Goal: Task Accomplishment & Management: Manage account settings

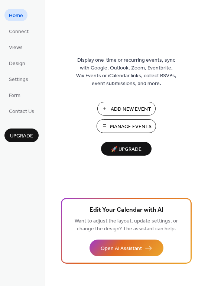
click at [150, 126] on span "Manage Events" at bounding box center [131, 127] width 42 height 8
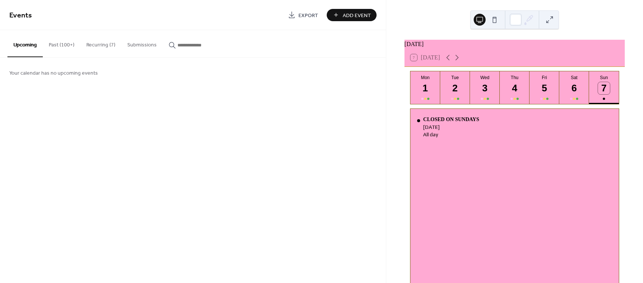
click at [105, 44] on button "Recurring (7)" at bounding box center [100, 43] width 41 height 26
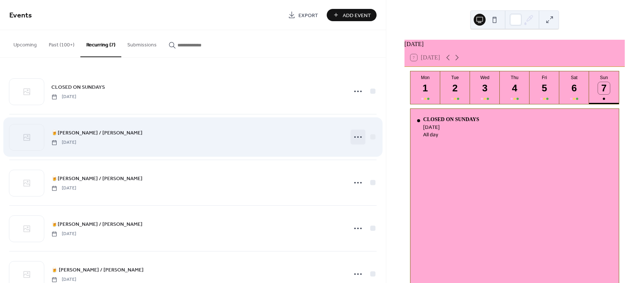
click at [357, 137] on icon at bounding box center [358, 137] width 12 height 12
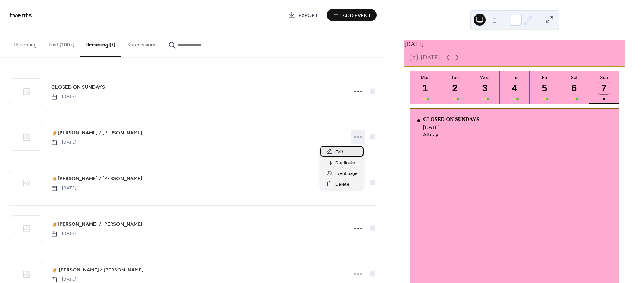
click at [344, 151] on div "Edit" at bounding box center [341, 151] width 43 height 11
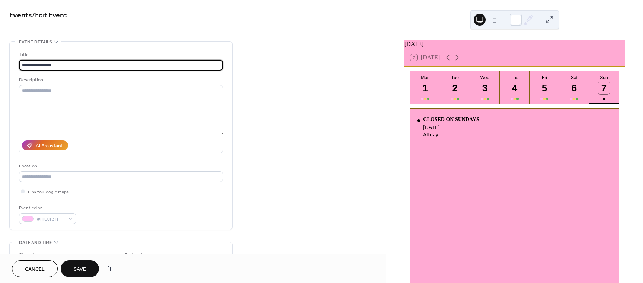
type input "**********"
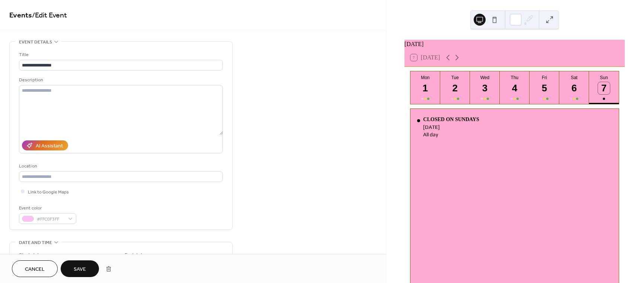
click at [81, 267] on span "Save" at bounding box center [80, 270] width 12 height 8
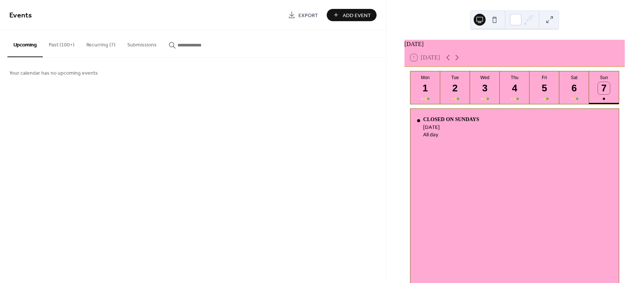
click at [108, 43] on button "Recurring (7)" at bounding box center [100, 43] width 41 height 26
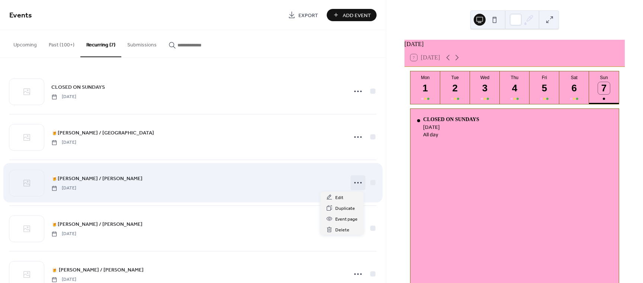
click at [355, 180] on icon at bounding box center [358, 183] width 12 height 12
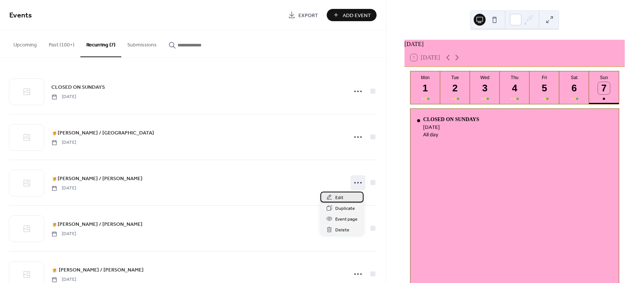
click at [343, 198] on span "Edit" at bounding box center [339, 198] width 8 height 8
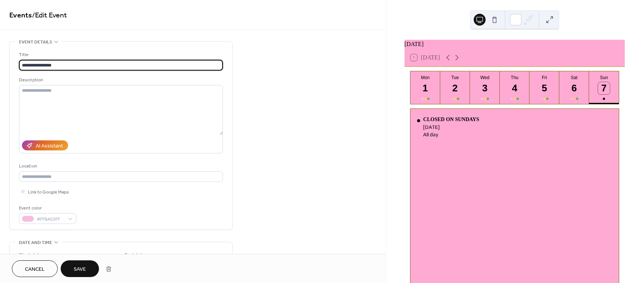
type input "**********"
click at [92, 263] on button "Save" at bounding box center [80, 269] width 38 height 17
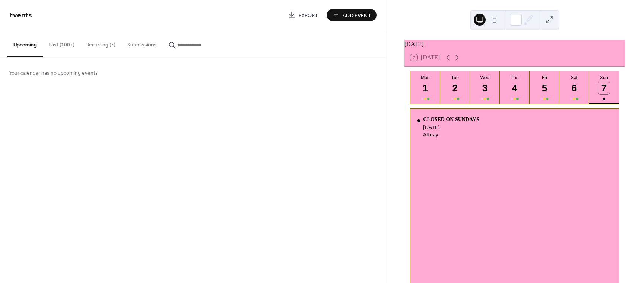
click at [108, 41] on button "Recurring (7)" at bounding box center [100, 43] width 41 height 26
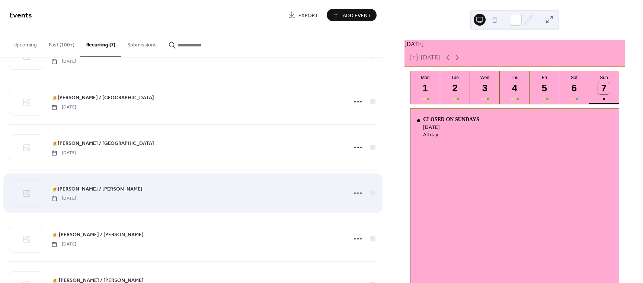
scroll to position [37, 0]
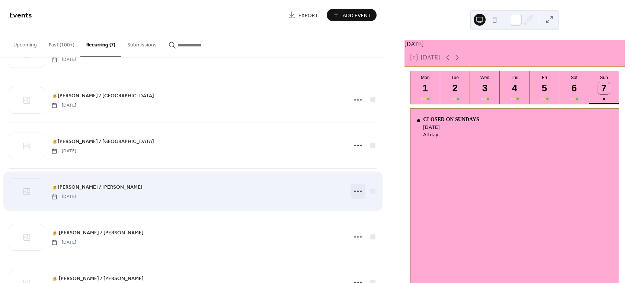
click at [356, 196] on icon at bounding box center [358, 192] width 12 height 12
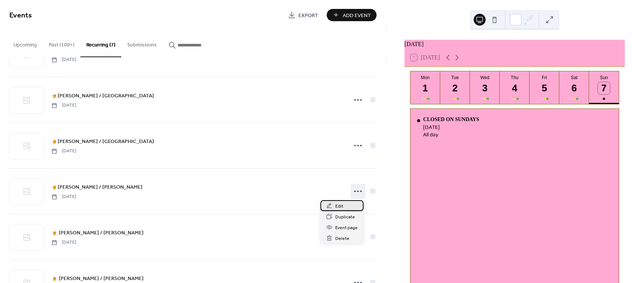
click at [344, 207] on div "Edit" at bounding box center [341, 206] width 43 height 11
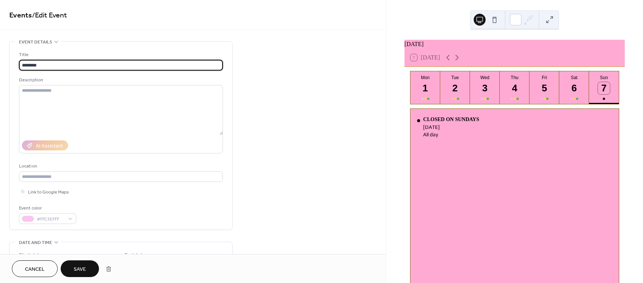
type input "*******"
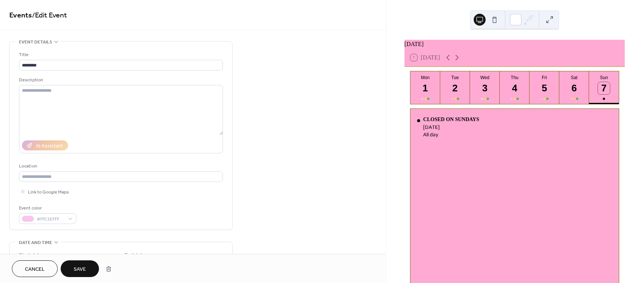
click at [83, 269] on span "Save" at bounding box center [80, 270] width 12 height 8
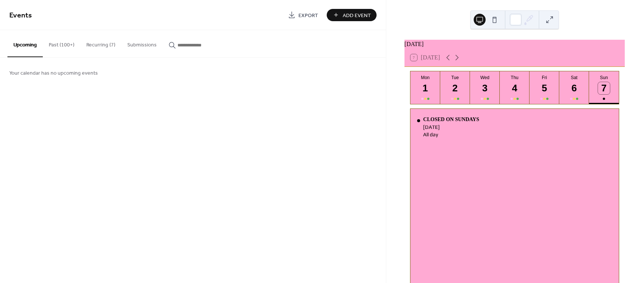
click at [101, 43] on button "Recurring (7)" at bounding box center [100, 43] width 41 height 26
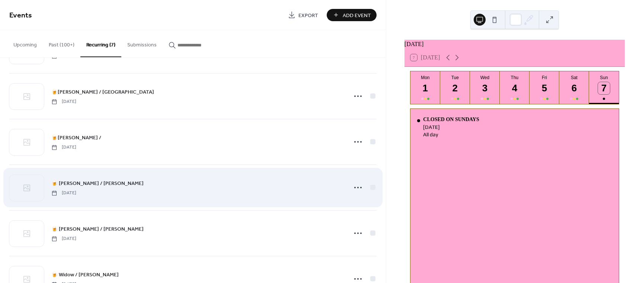
scroll to position [112, 0]
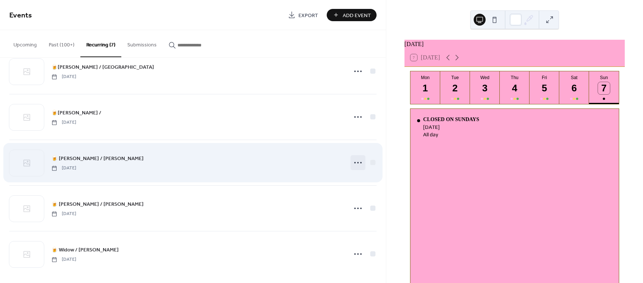
click at [353, 164] on icon at bounding box center [358, 163] width 12 height 12
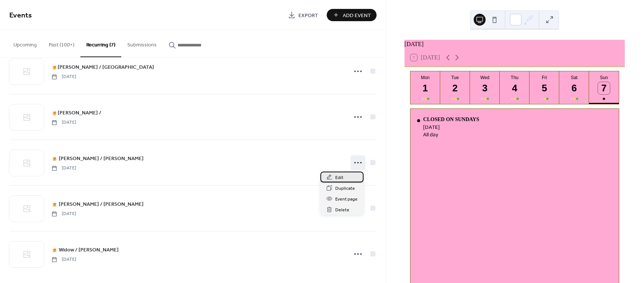
click at [334, 179] on div "Edit" at bounding box center [341, 177] width 43 height 11
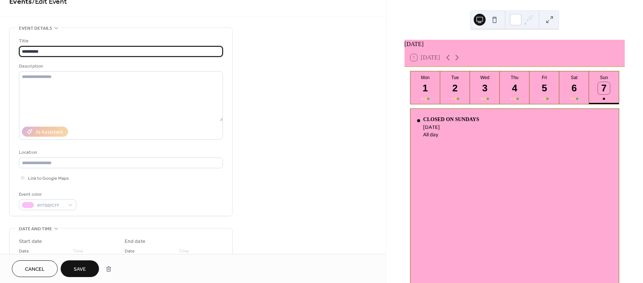
scroll to position [37, 0]
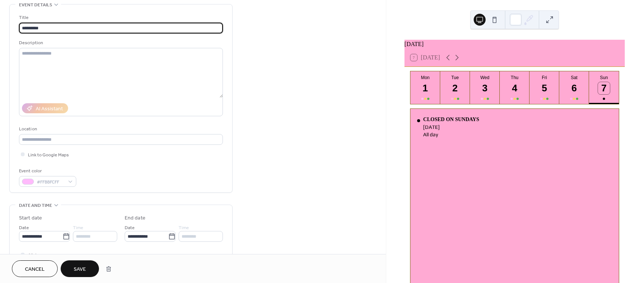
type input "********"
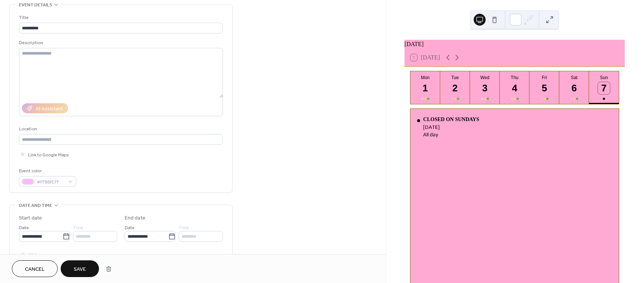
click at [82, 269] on span "Save" at bounding box center [80, 270] width 12 height 8
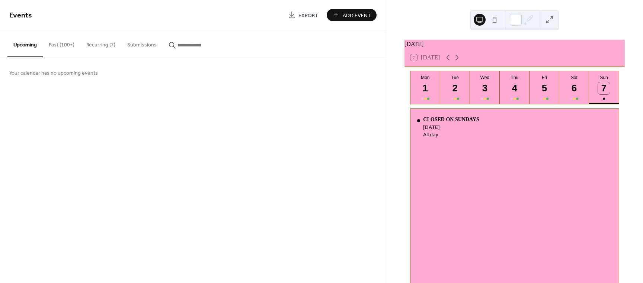
click at [109, 44] on button "Recurring (7)" at bounding box center [100, 43] width 41 height 26
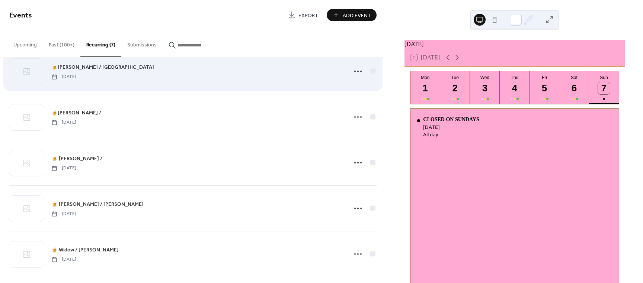
scroll to position [116, 0]
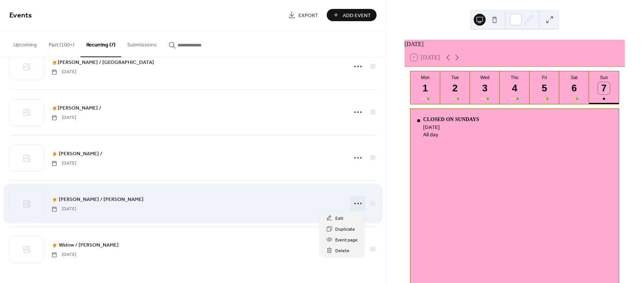
click at [357, 204] on circle at bounding box center [357, 203] width 1 height 1
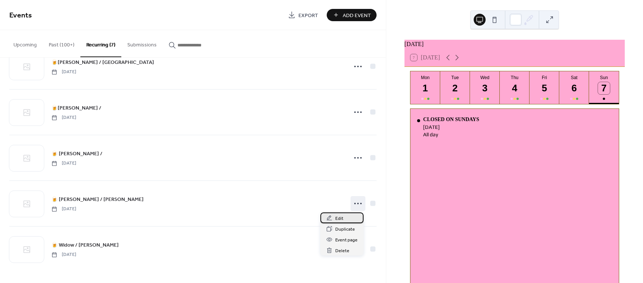
click at [350, 216] on div "Edit" at bounding box center [341, 218] width 43 height 11
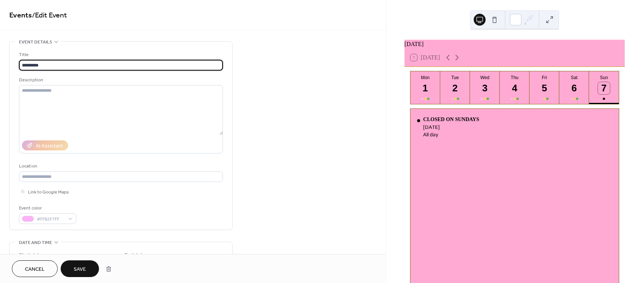
type input "********"
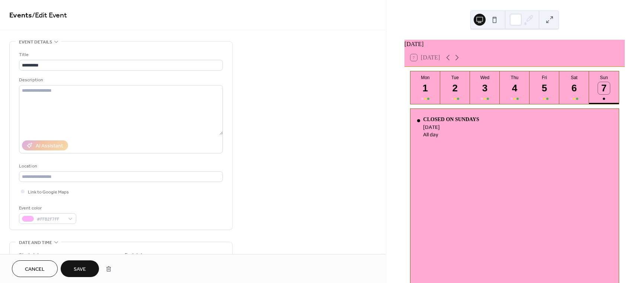
click at [83, 268] on span "Save" at bounding box center [80, 270] width 12 height 8
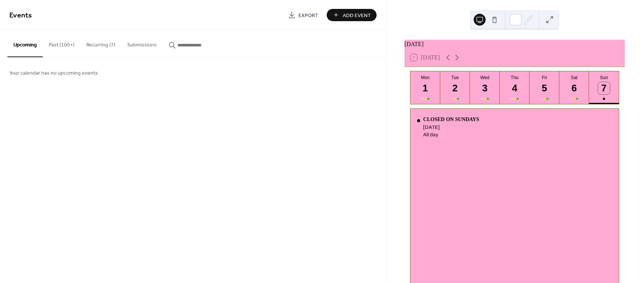
click at [109, 43] on button "Recurring (7)" at bounding box center [100, 43] width 41 height 26
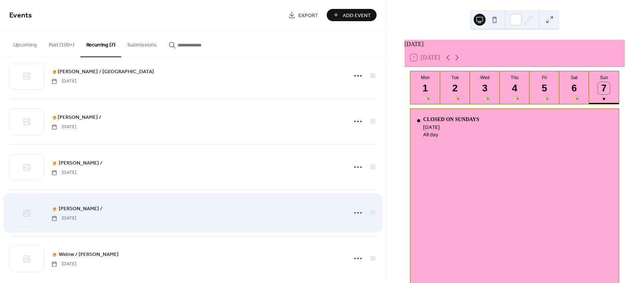
scroll to position [116, 0]
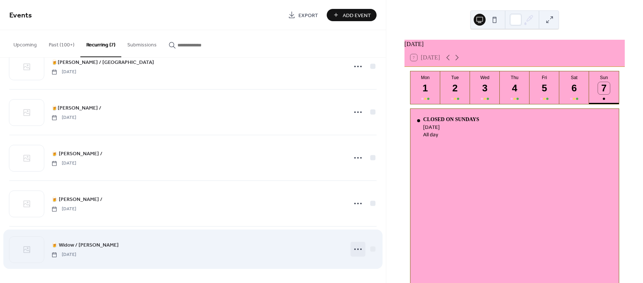
click at [354, 250] on icon at bounding box center [358, 250] width 12 height 12
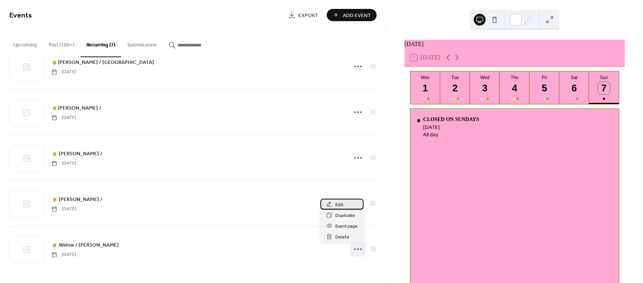
click at [349, 208] on div "Edit" at bounding box center [341, 204] width 43 height 11
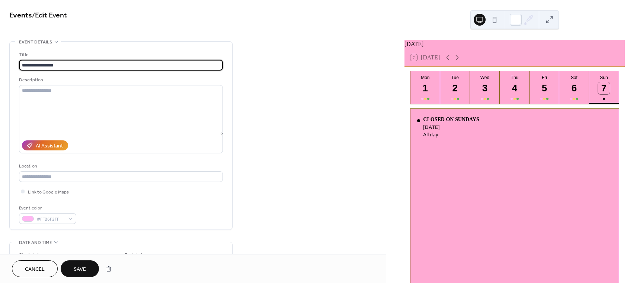
type input "**********"
click at [76, 269] on span "Save" at bounding box center [80, 270] width 12 height 8
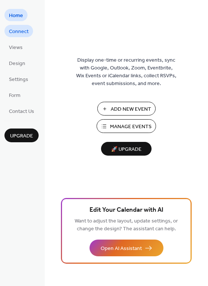
click at [18, 32] on span "Connect" at bounding box center [19, 32] width 20 height 8
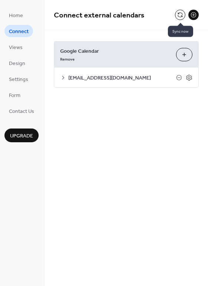
click at [182, 16] on button at bounding box center [180, 15] width 10 height 10
